Goal: Task Accomplishment & Management: Complete application form

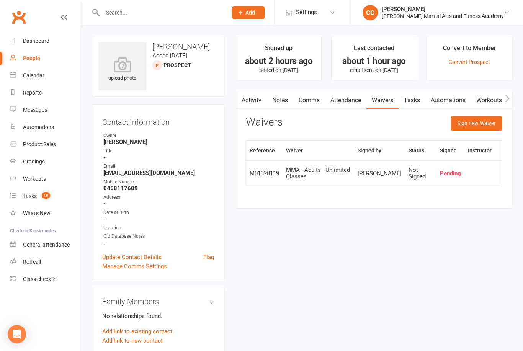
scroll to position [176, 0]
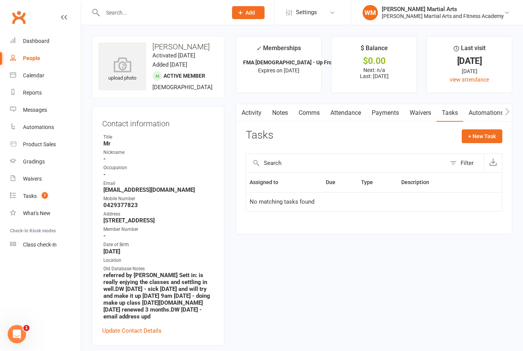
click at [178, 10] on input "text" at bounding box center [161, 12] width 122 height 11
click at [31, 80] on link "Calendar" at bounding box center [45, 75] width 71 height 17
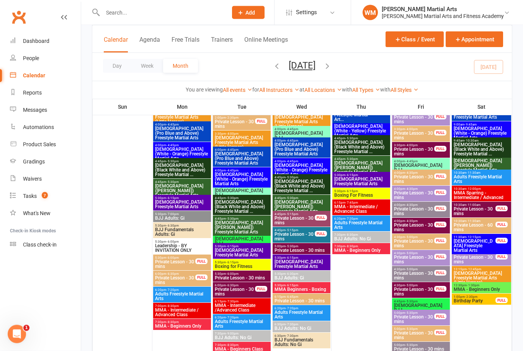
scroll to position [538, 0]
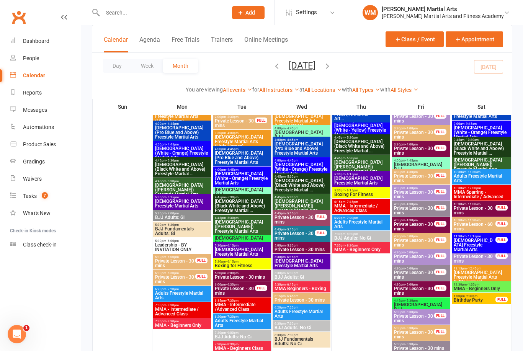
click at [320, 286] on span "MMA Beginners - Boxing" at bounding box center [301, 288] width 55 height 5
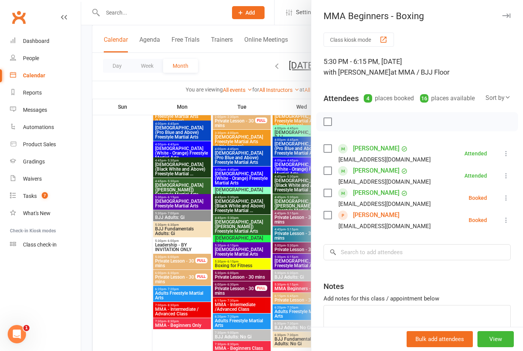
click at [377, 215] on link "Chloe Zheng" at bounding box center [376, 215] width 46 height 12
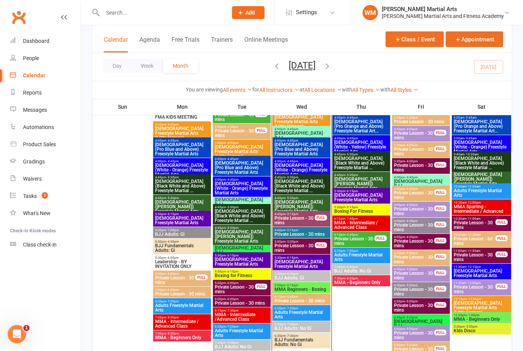
scroll to position [948, 0]
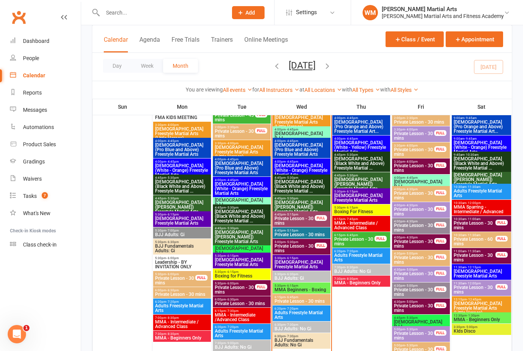
click at [310, 284] on span "5:30pm - 6:15pm" at bounding box center [301, 285] width 55 height 3
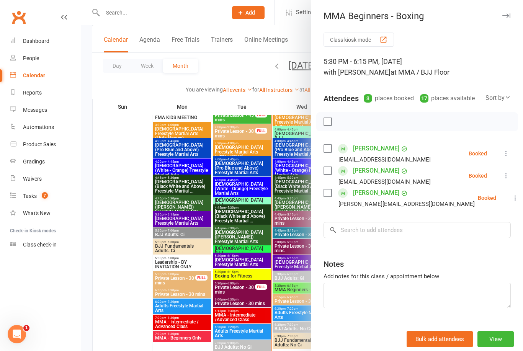
click at [301, 298] on div at bounding box center [301, 175] width 441 height 351
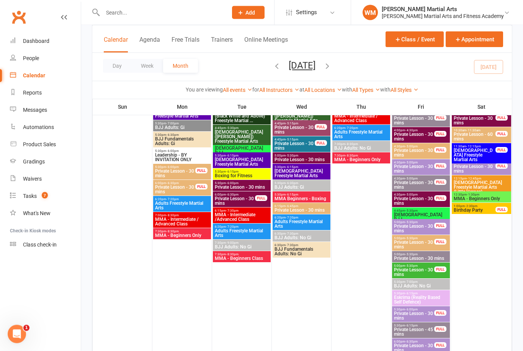
scroll to position [626, 0]
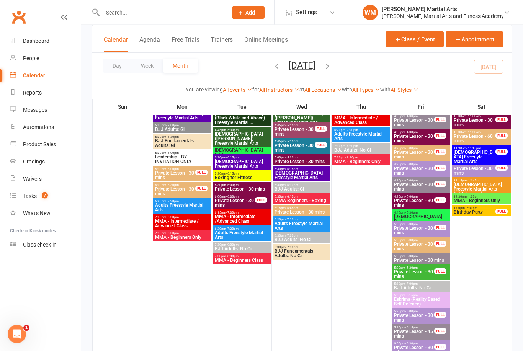
click at [318, 200] on span "MMA Beginners - Boxing" at bounding box center [301, 201] width 55 height 5
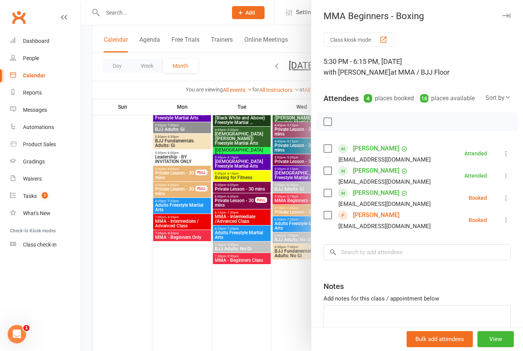
click at [281, 283] on div at bounding box center [301, 175] width 441 height 351
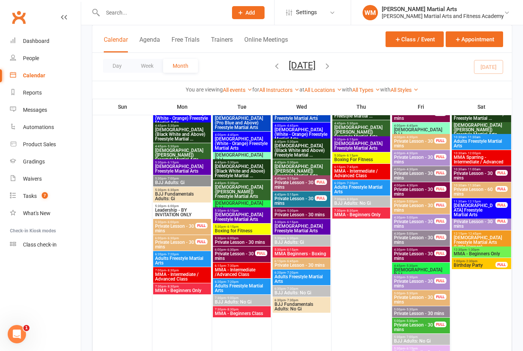
scroll to position [572, 0]
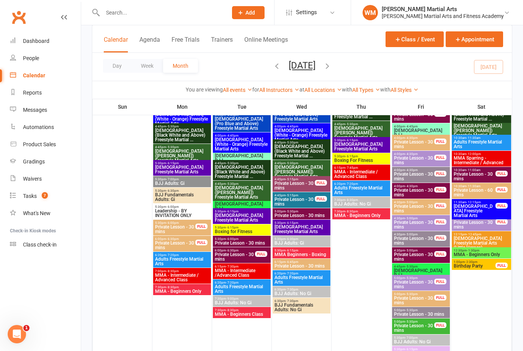
click at [250, 268] on span "MMA - Intermediate /Advanced Class" at bounding box center [241, 272] width 55 height 9
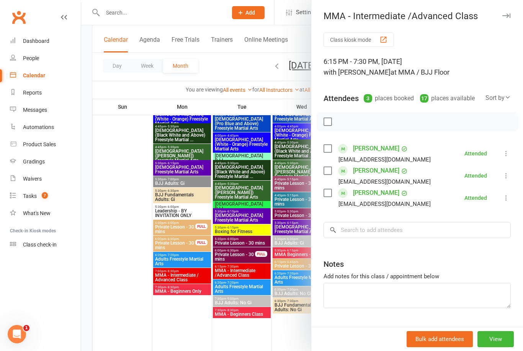
click at [249, 321] on div at bounding box center [301, 175] width 441 height 351
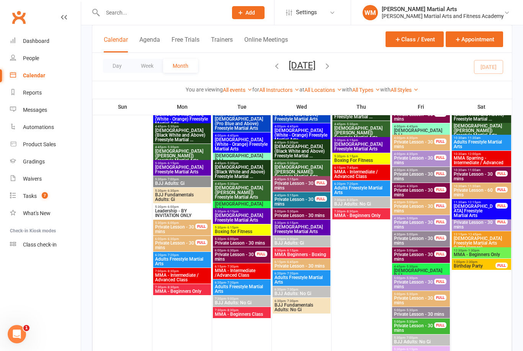
click at [245, 314] on span "MMA - Beginners Class" at bounding box center [241, 314] width 55 height 5
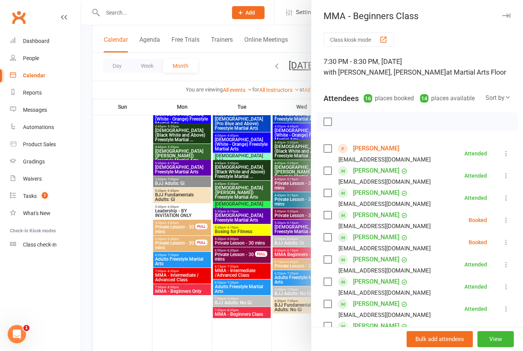
click at [378, 154] on link "Tom Atkinson" at bounding box center [376, 148] width 46 height 12
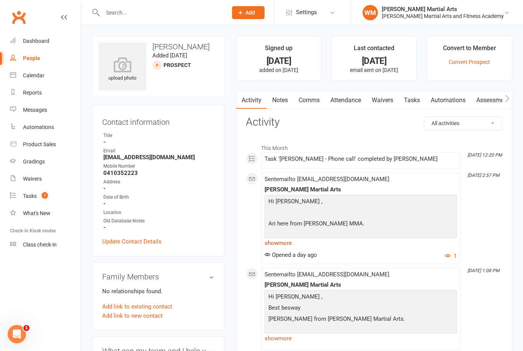
click at [284, 241] on link "show more" at bounding box center [360, 243] width 192 height 11
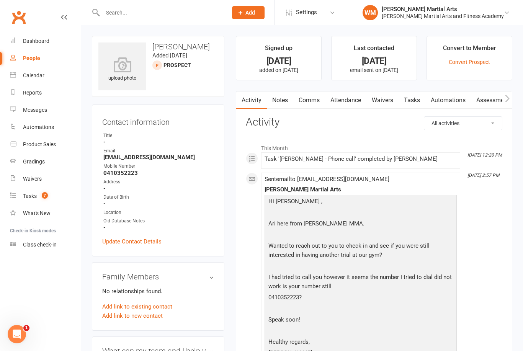
click at [414, 101] on link "Tasks" at bounding box center [411, 100] width 27 height 18
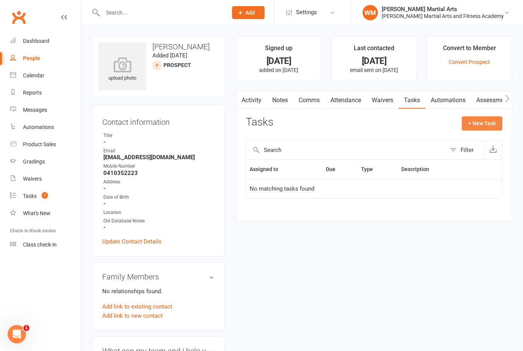
click at [477, 125] on button "+ New Task" at bounding box center [481, 123] width 41 height 14
select select "47783"
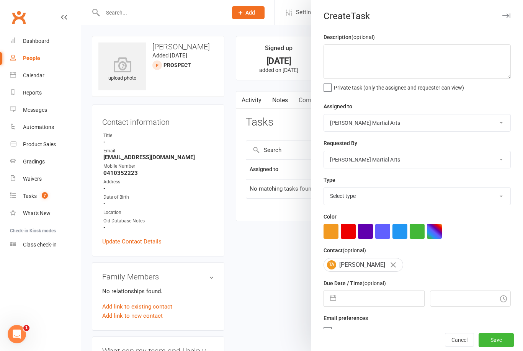
click at [470, 121] on select "Stephen Erceg Robert Wilsnach Jackson Mitchell David Wilkes Kiam Padamsey Jaide…" at bounding box center [417, 122] width 186 height 17
click at [429, 122] on select "Stephen Erceg Robert Wilsnach Jackson Mitchell David Wilkes Kiam Padamsey Jaide…" at bounding box center [417, 122] width 186 height 17
select select "50751"
click at [419, 168] on select "Stephen Erceg Robert Wilsnach Jackson Mitchell David Wilkes Kiam Padamsey Jaide…" at bounding box center [417, 159] width 186 height 17
click at [446, 204] on select "Select type E-mail General task Meeting Phone call Sett in calls Add new task t…" at bounding box center [417, 195] width 186 height 17
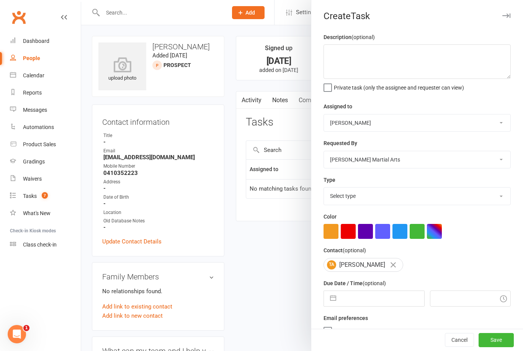
click at [363, 155] on select "Stephen Erceg Robert Wilsnach Jackson Mitchell David Wilkes Kiam Padamsey Jaide…" at bounding box center [417, 159] width 186 height 17
click at [427, 178] on div "Type Select type E-mail General task Meeting Phone call Sett in calls Add new t…" at bounding box center [416, 190] width 187 height 30
click at [436, 161] on select "Stephen Erceg Robert Wilsnach Jackson Mitchell David Wilkes Kiam Padamsey Jaide…" at bounding box center [417, 159] width 186 height 17
click at [419, 161] on select "Stephen Erceg Robert Wilsnach Jackson Mitchell David Wilkes Kiam Padamsey Jaide…" at bounding box center [417, 159] width 186 height 17
select select "47778"
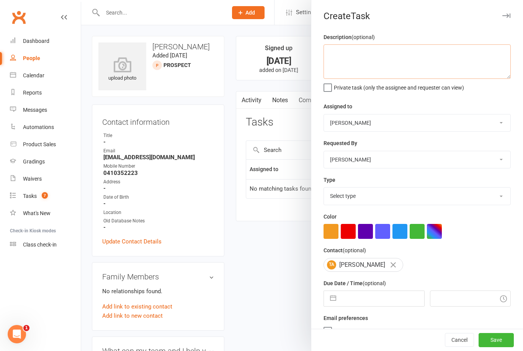
click at [388, 66] on textarea at bounding box center [416, 61] width 187 height 34
type textarea "We still following him up."
click at [456, 192] on select "Select type E-mail General task Meeting Phone call Sett in calls Add new task t…" at bounding box center [417, 195] width 186 height 17
select select "25648"
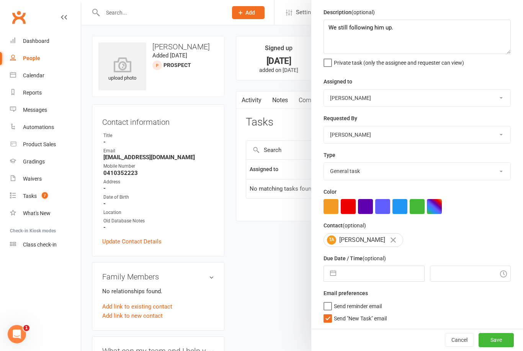
scroll to position [26, 0]
click at [329, 318] on label "Send "New Task" email" at bounding box center [354, 317] width 63 height 8
click at [329, 313] on input "Send "New Task" email" at bounding box center [354, 313] width 63 height 0
checkbox input "false"
click at [394, 274] on input "text" at bounding box center [382, 273] width 84 height 15
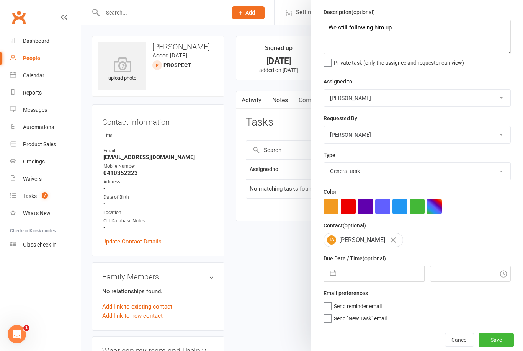
select select "6"
select select "2025"
select select "7"
select select "2025"
select select "8"
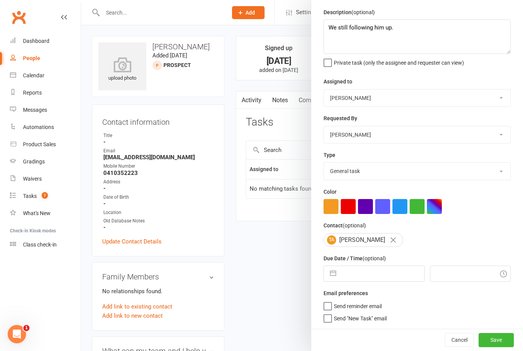
select select "2025"
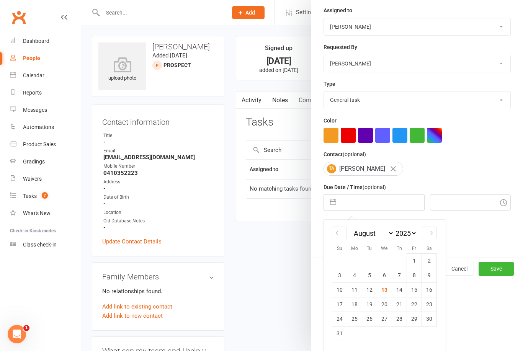
scroll to position [98, 0]
click at [385, 291] on td "13" at bounding box center [384, 289] width 15 height 15
type input "[DATE]"
type input "3:00pm"
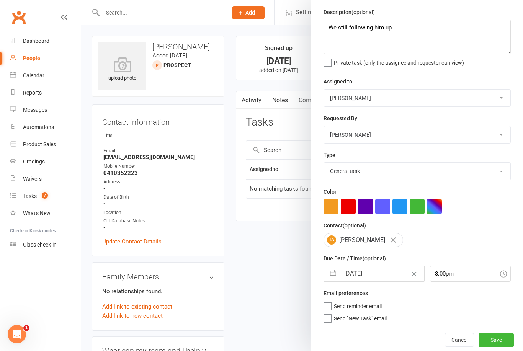
click at [381, 274] on input "[DATE]" at bounding box center [382, 273] width 84 height 15
select select "6"
select select "2025"
select select "7"
select select "2025"
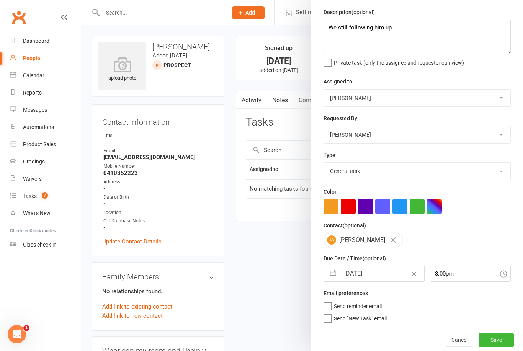
select select "8"
select select "2025"
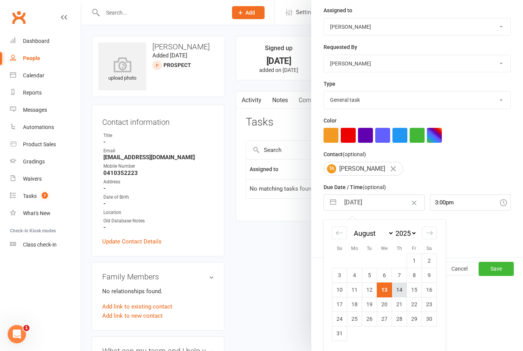
click at [401, 294] on td "14" at bounding box center [399, 289] width 15 height 15
type input "14 Aug 2025"
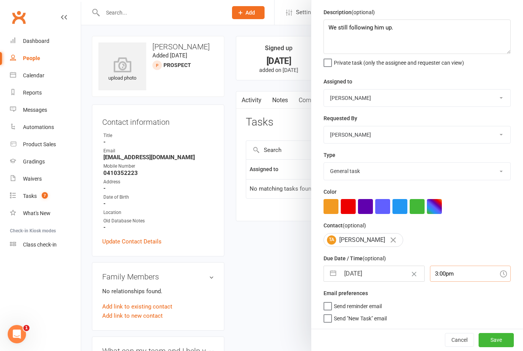
click at [448, 273] on input "3:00pm" at bounding box center [470, 274] width 81 height 16
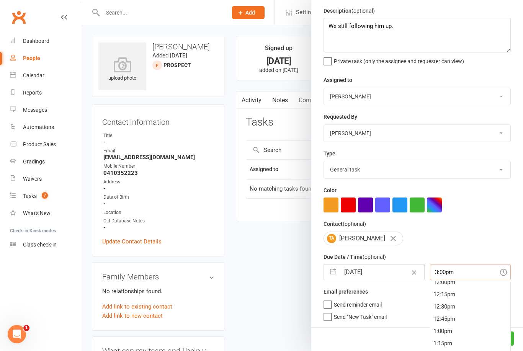
scroll to position [549, 0]
click at [449, 301] on div "11:30am" at bounding box center [470, 301] width 80 height 12
type input "11:30am"
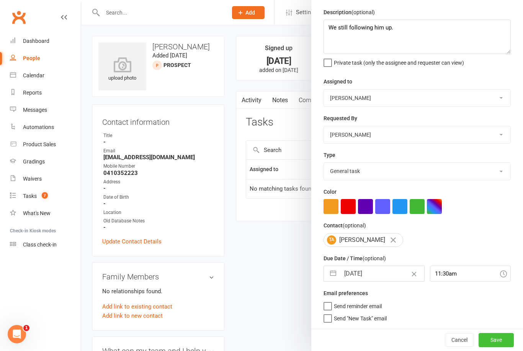
click at [497, 340] on button "Save" at bounding box center [495, 340] width 35 height 14
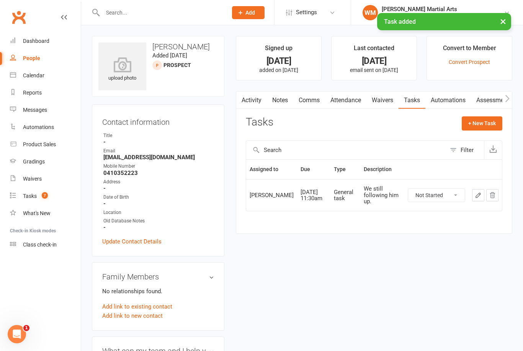
click at [479, 195] on icon "button" at bounding box center [477, 195] width 7 height 7
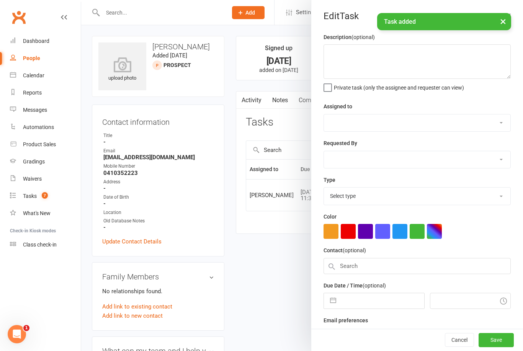
type textarea "We still following him up."
select select "50751"
select select "47778"
type input "14 Aug 2025"
type input "11:30am"
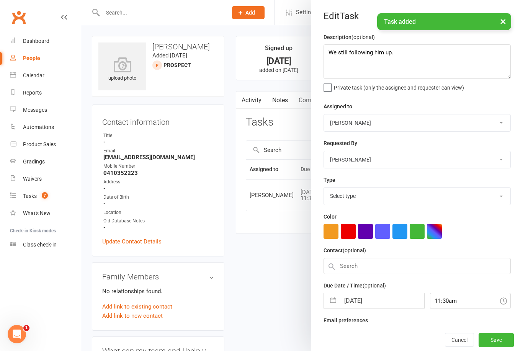
select select "25648"
click at [419, 51] on textarea "We still following him up." at bounding box center [416, 61] width 187 height 34
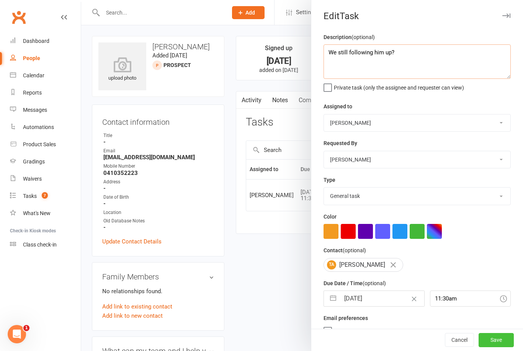
type textarea "We still following him up?"
click at [504, 344] on button "Save" at bounding box center [495, 340] width 35 height 14
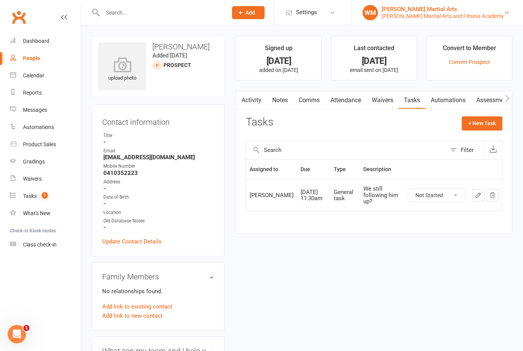
click at [500, 20] on link "WM Wilkes Martial Arts Wilkes Martial Arts and Fitness Academy" at bounding box center [436, 12] width 149 height 15
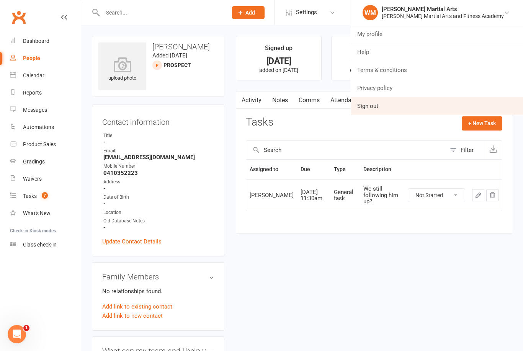
click at [422, 110] on link "Sign out" at bounding box center [437, 106] width 172 height 18
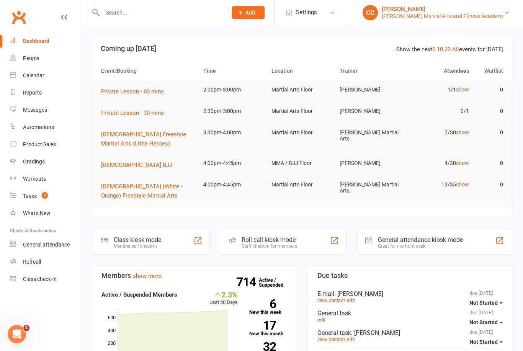
click at [488, 16] on div "[PERSON_NAME] Martial Arts and Fitness Academy" at bounding box center [442, 16] width 122 height 7
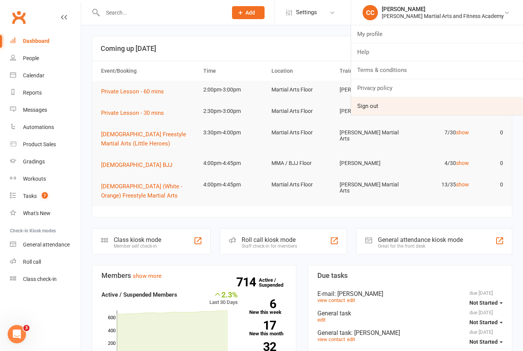
click at [412, 104] on link "Sign out" at bounding box center [437, 106] width 172 height 18
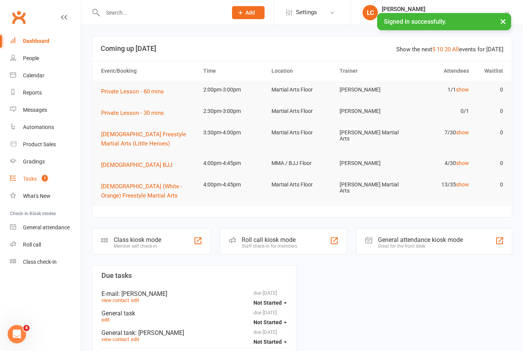
click at [29, 179] on div "Tasks" at bounding box center [30, 179] width 14 height 6
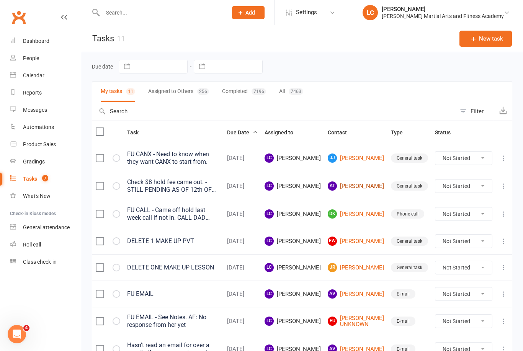
click at [365, 185] on link "AT Aiden Theobald" at bounding box center [355, 185] width 56 height 9
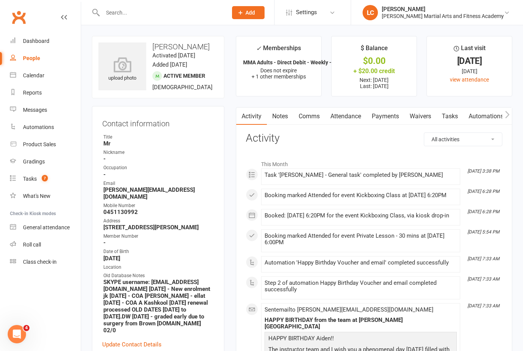
click at [389, 116] on link "Payments" at bounding box center [385, 117] width 38 height 18
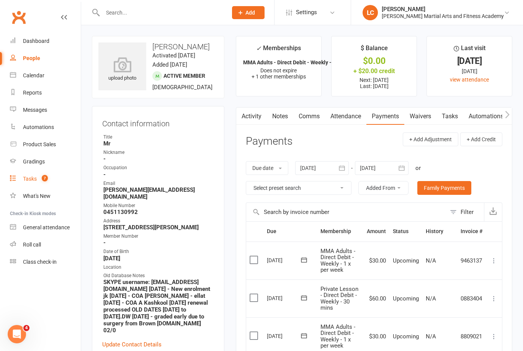
click at [31, 179] on div "Tasks" at bounding box center [30, 179] width 14 height 6
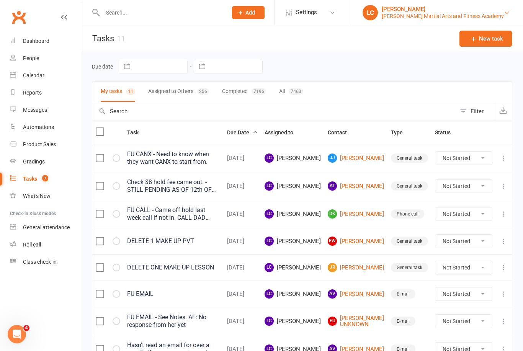
click at [508, 9] on link "[PERSON_NAME] [PERSON_NAME] Martial Arts and Fitness Academy" at bounding box center [436, 12] width 149 height 15
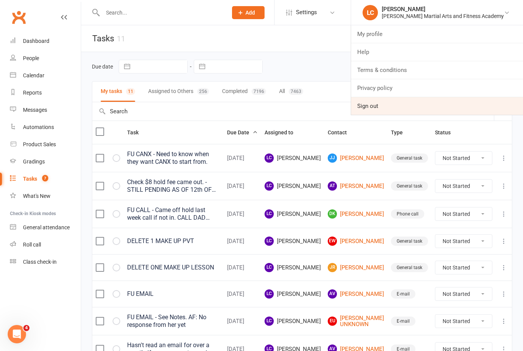
click at [417, 104] on link "Sign out" at bounding box center [437, 106] width 172 height 18
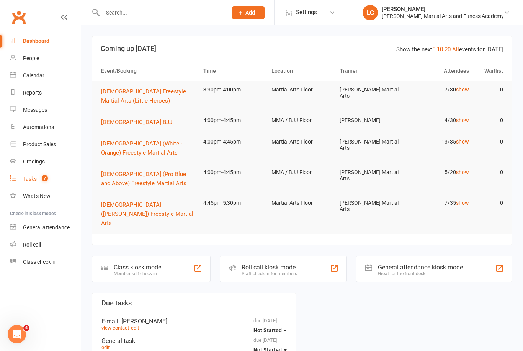
click at [27, 176] on div "Tasks" at bounding box center [30, 179] width 14 height 6
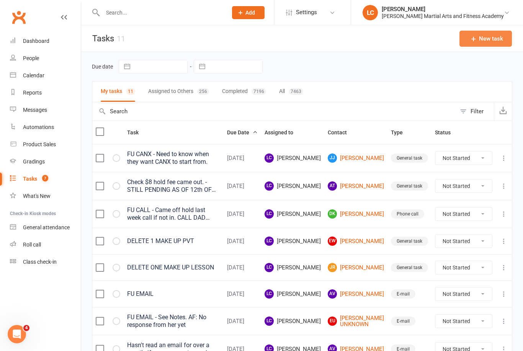
click at [490, 33] on button "New task" at bounding box center [485, 39] width 52 height 16
select select "47778"
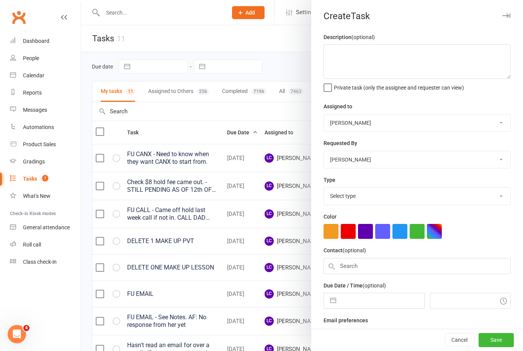
click at [428, 117] on select "[PERSON_NAME] [PERSON_NAME] [PERSON_NAME] [PERSON_NAME] [PERSON_NAME] [PERSON_N…" at bounding box center [417, 122] width 186 height 17
click at [435, 116] on select "[PERSON_NAME] [PERSON_NAME] [PERSON_NAME] [PERSON_NAME] [PERSON_NAME] [PERSON_N…" at bounding box center [417, 122] width 186 height 17
select select "47621"
click at [386, 200] on select "Select type E-mail General task Meeting Phone call Sett in calls Add new task t…" at bounding box center [417, 195] width 186 height 17
select select "25648"
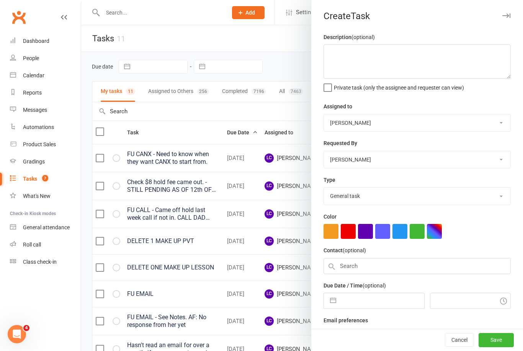
click at [367, 301] on input "text" at bounding box center [382, 300] width 84 height 15
select select "6"
select select "2025"
select select "7"
select select "2025"
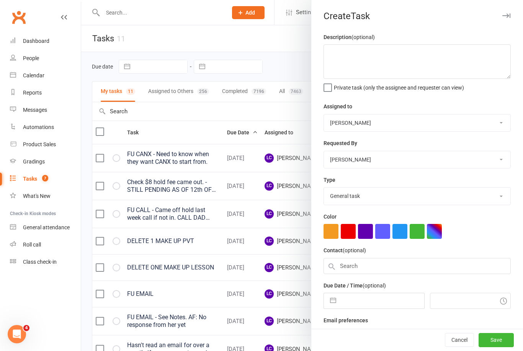
select select "8"
select select "2025"
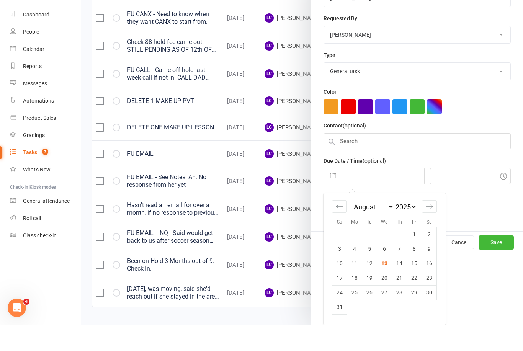
scroll to position [100, 0]
click at [387, 282] on td "13" at bounding box center [384, 289] width 15 height 15
type input "[DATE]"
type input "3:15pm"
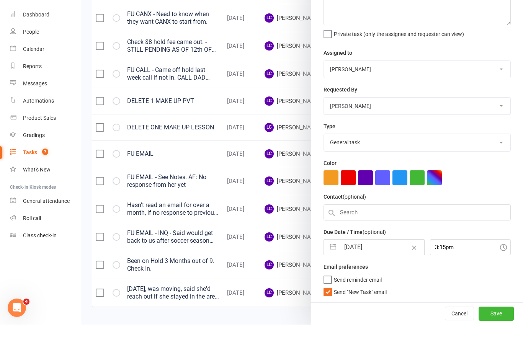
scroll to position [137, 0]
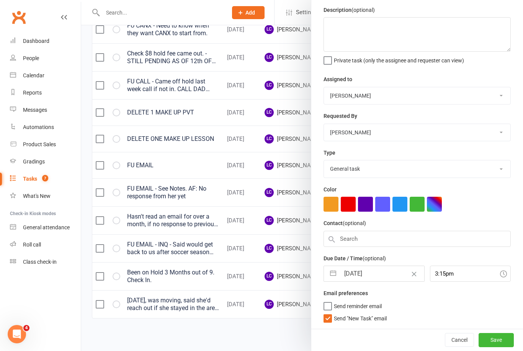
click at [328, 317] on label "Send "New Task" email" at bounding box center [354, 317] width 63 height 8
click at [328, 313] on input "Send "New Task" email" at bounding box center [354, 313] width 63 height 0
checkbox input "false"
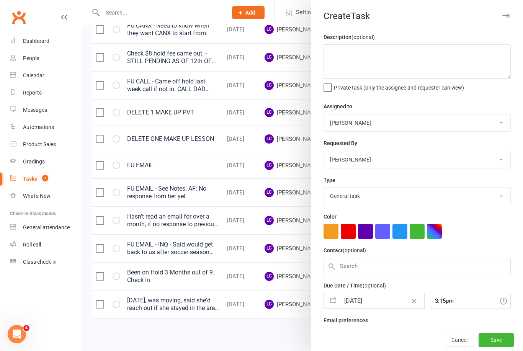
scroll to position [0, 0]
click at [390, 57] on textarea at bounding box center [416, 61] width 187 height 34
type textarea "Need more paper hand towels for Bathrooms."
click at [497, 342] on button "Save" at bounding box center [495, 340] width 35 height 14
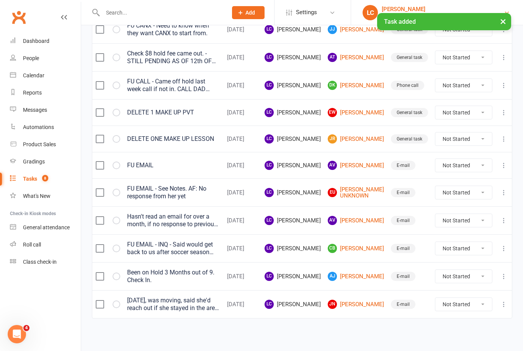
click at [510, 7] on link "[PERSON_NAME] [PERSON_NAME] Martial Arts and Fitness Academy" at bounding box center [436, 12] width 149 height 15
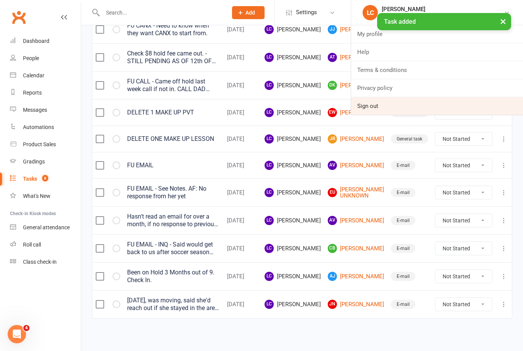
click at [443, 107] on link "Sign out" at bounding box center [437, 106] width 172 height 18
